Goal: Transaction & Acquisition: Download file/media

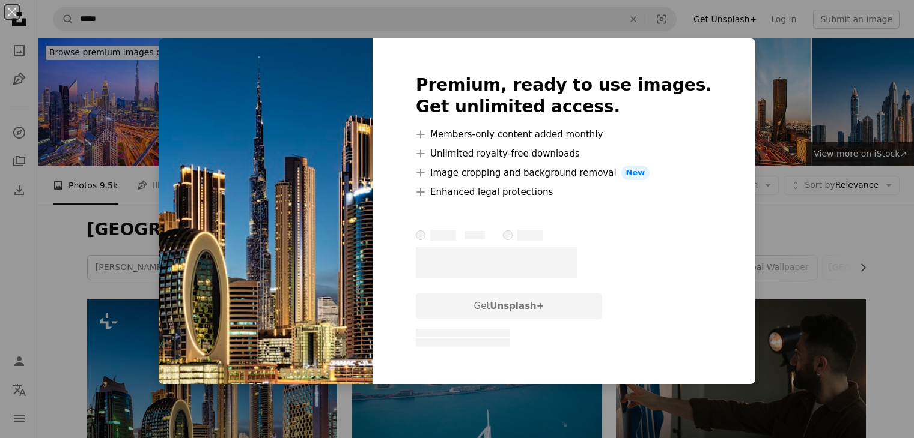
scroll to position [120, 0]
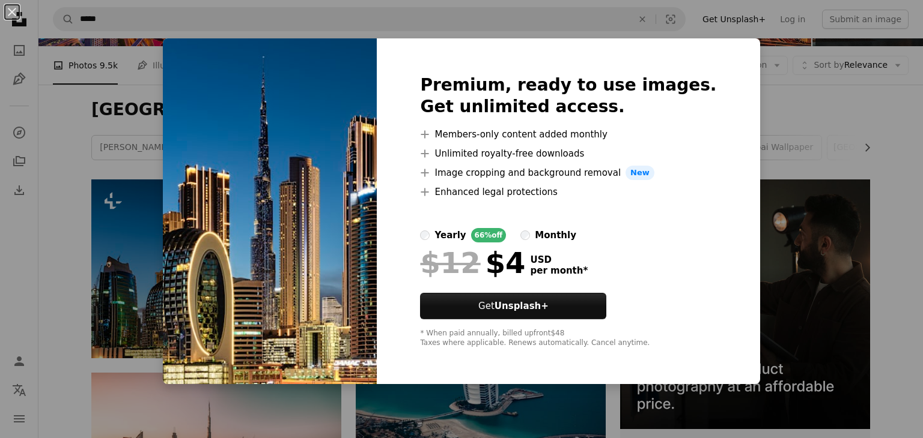
click at [767, 120] on div "An X shape Premium, ready to use images. Get unlimited access. A plus sign Memb…" at bounding box center [461, 219] width 923 height 438
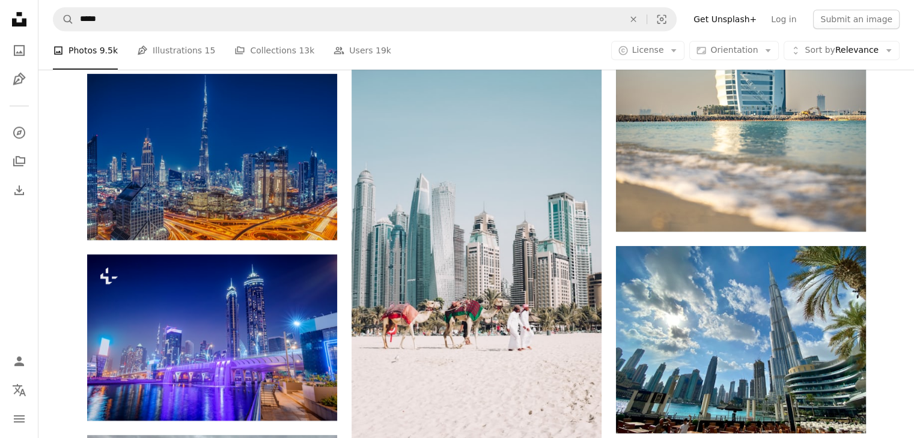
scroll to position [841, 0]
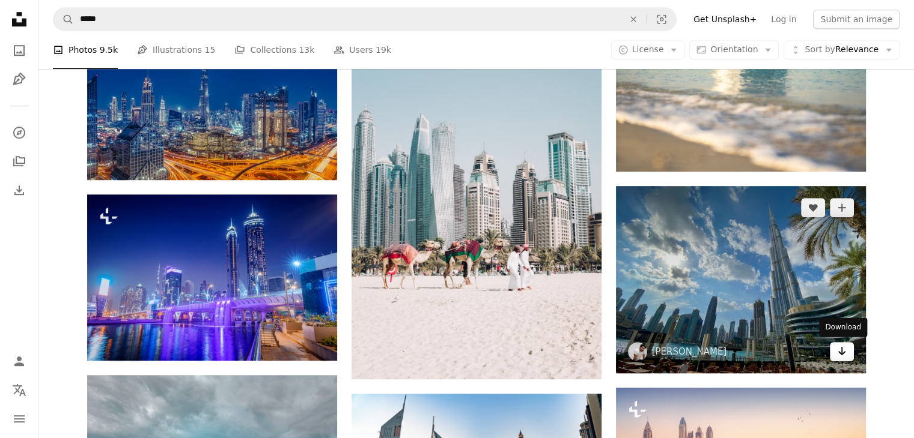
click at [843, 349] on icon "Arrow pointing down" at bounding box center [842, 351] width 10 height 14
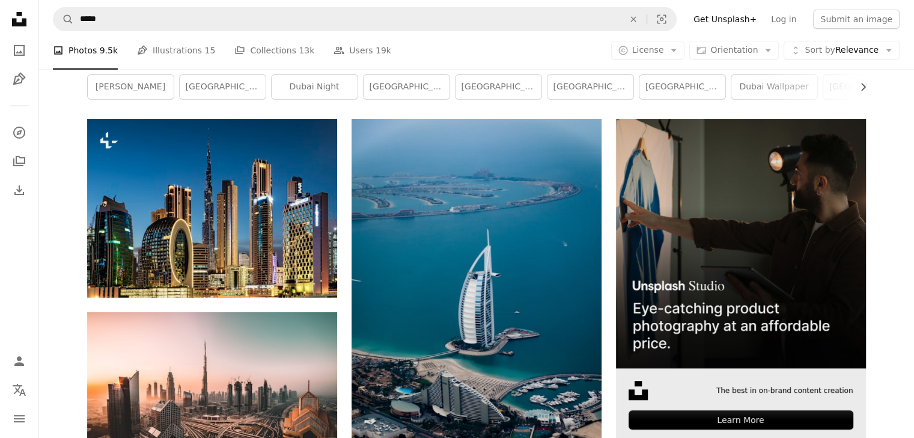
scroll to position [180, 0]
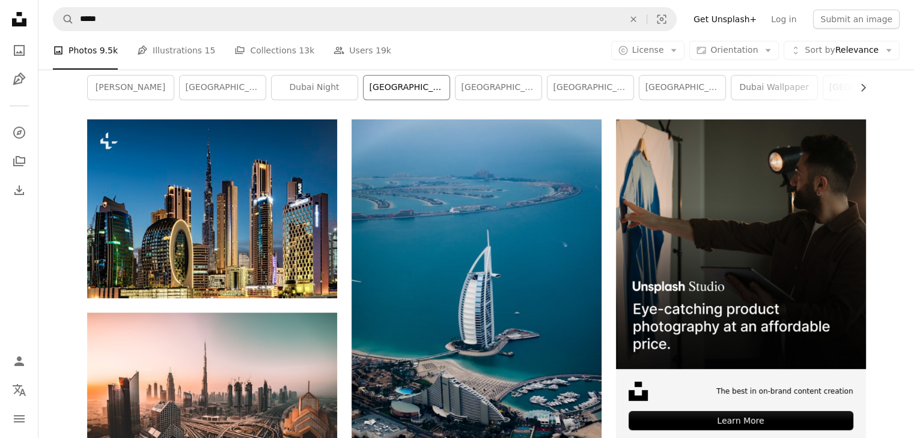
click at [421, 89] on link "[GEOGRAPHIC_DATA]" at bounding box center [406, 88] width 86 height 24
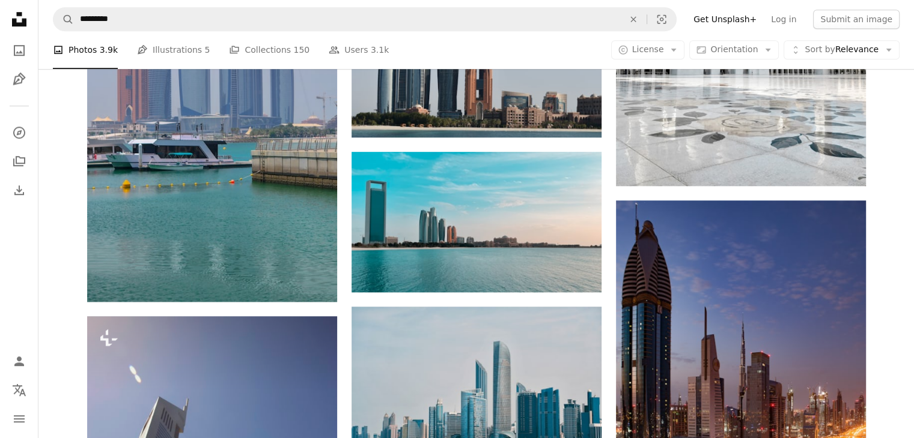
scroll to position [961, 0]
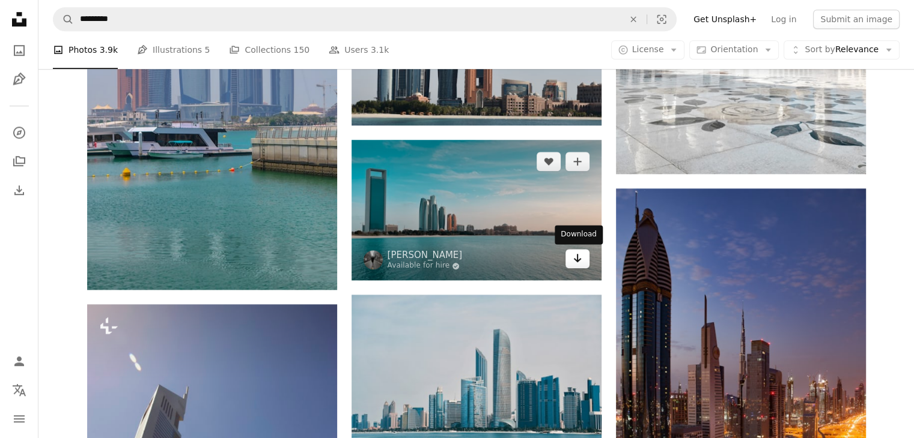
click at [579, 261] on icon "Arrow pointing down" at bounding box center [577, 258] width 10 height 14
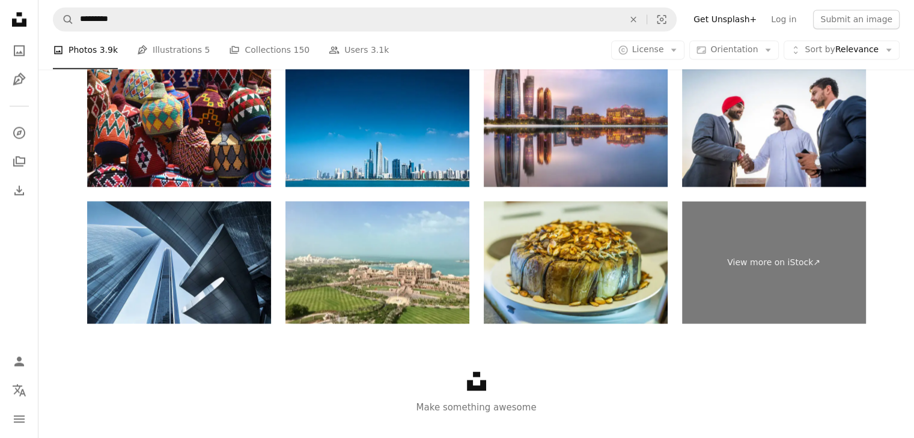
scroll to position [2246, 0]
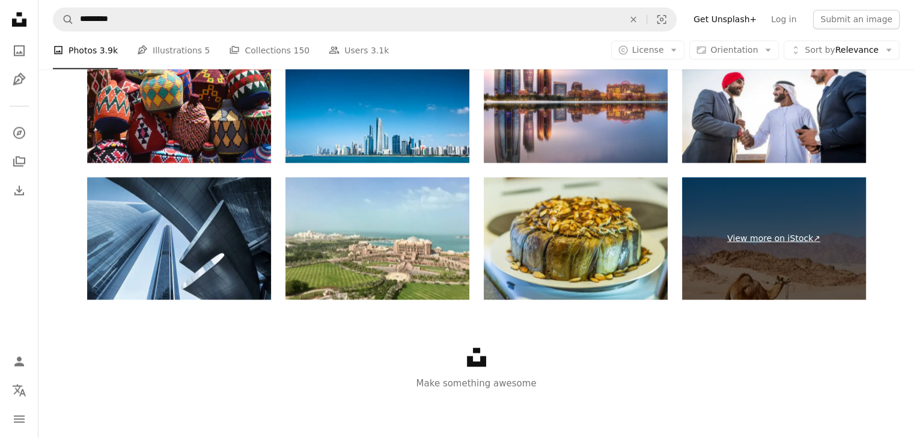
click at [846, 235] on link "View more on iStock ↗" at bounding box center [774, 238] width 184 height 123
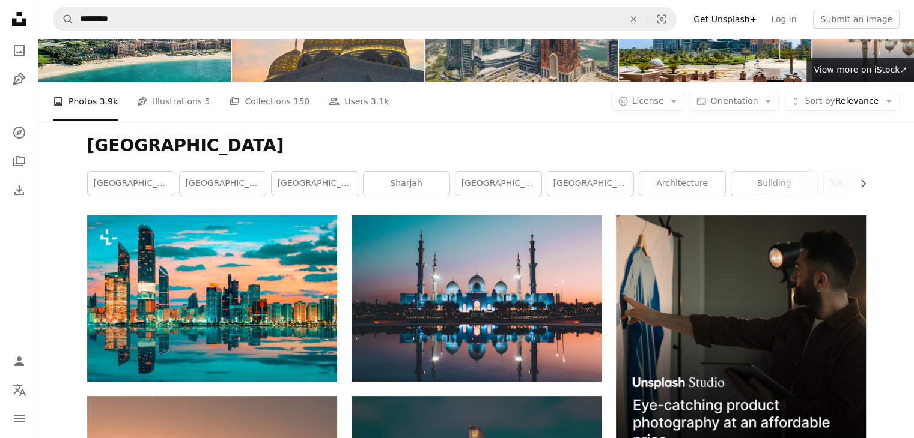
scroll to position [0, 0]
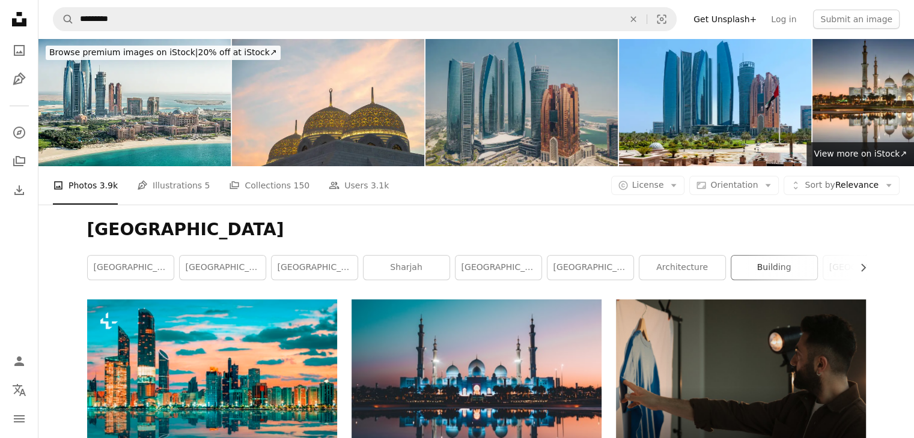
click at [766, 276] on link "building" at bounding box center [774, 268] width 86 height 24
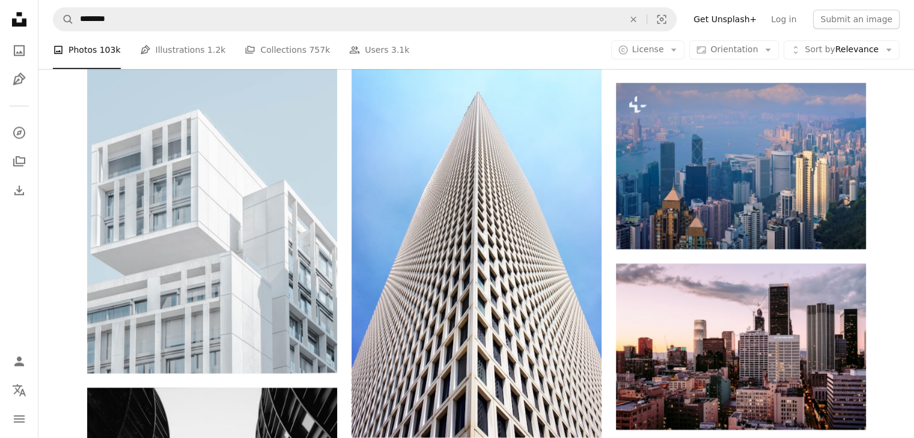
scroll to position [1442, 0]
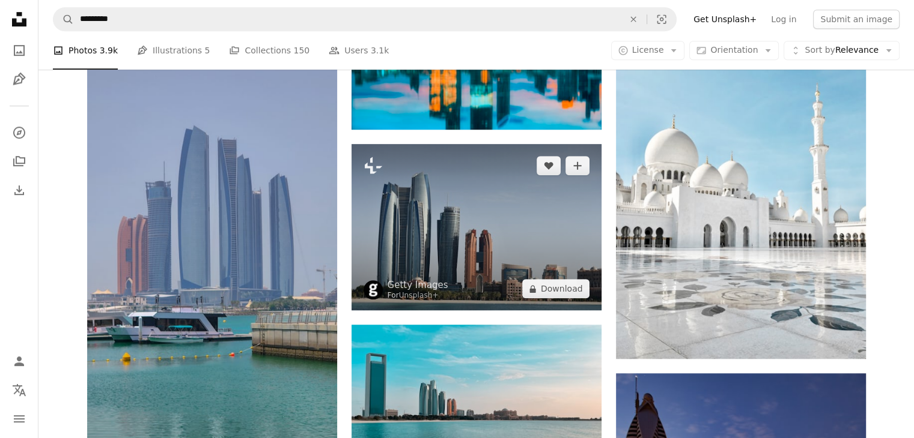
scroll to position [841, 0]
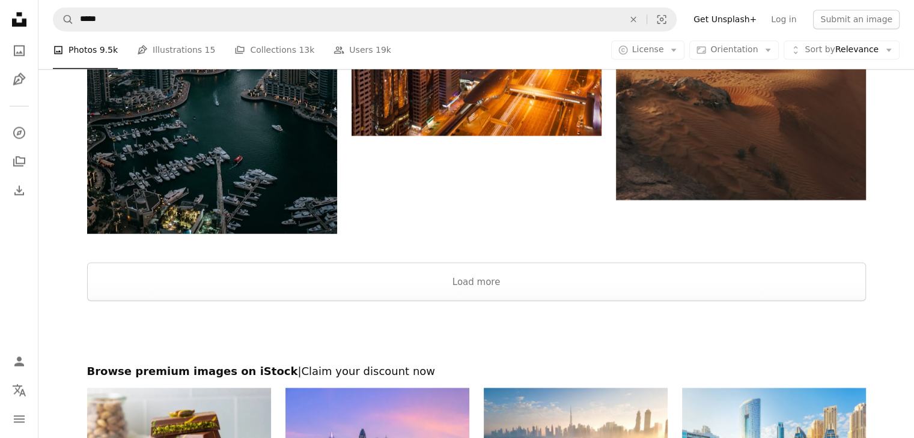
scroll to position [2042, 0]
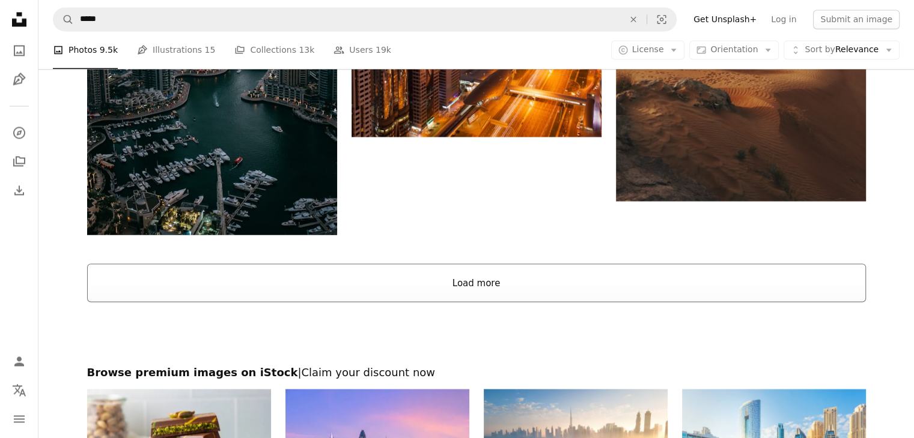
click at [481, 282] on button "Load more" at bounding box center [476, 283] width 778 height 38
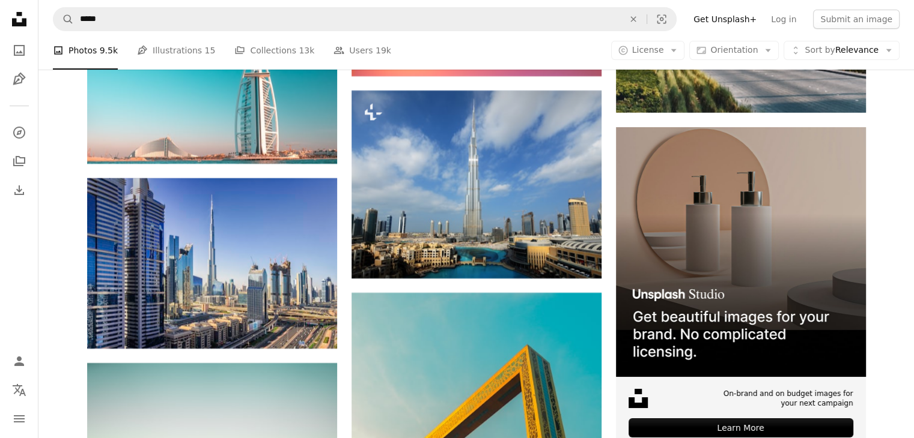
scroll to position [4325, 0]
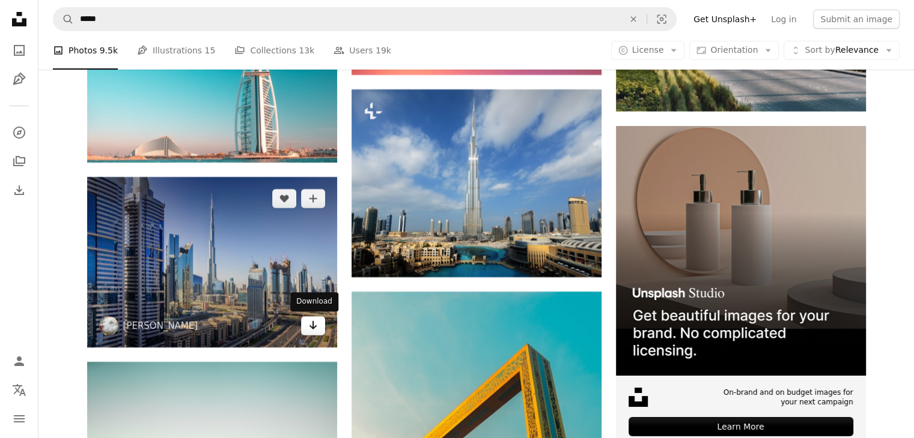
click at [314, 328] on icon "Download" at bounding box center [313, 325] width 8 height 8
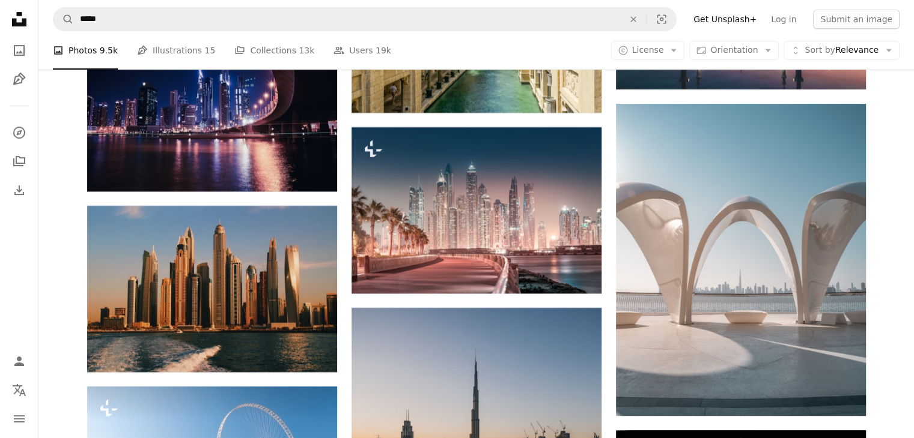
scroll to position [5045, 0]
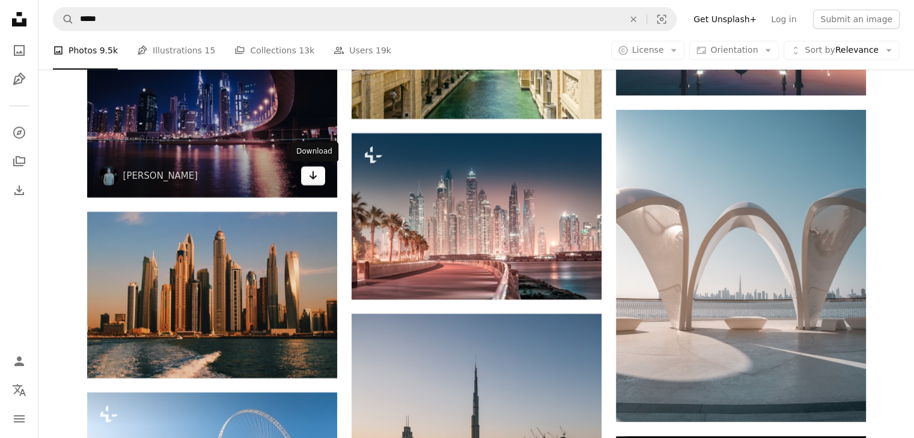
click at [311, 176] on icon "Download" at bounding box center [313, 175] width 8 height 8
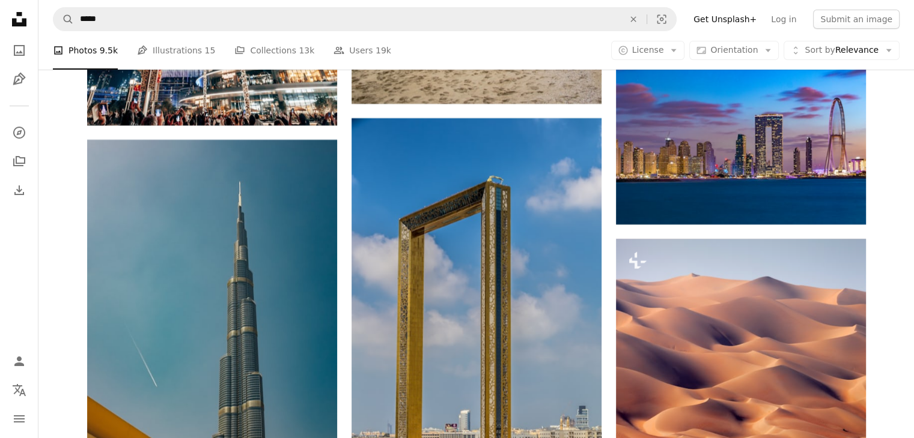
scroll to position [14055, 0]
